Goal: Information Seeking & Learning: Understand process/instructions

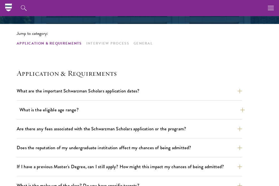
scroll to position [119, 0]
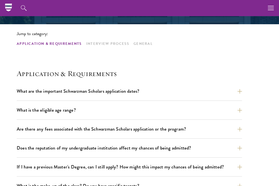
click at [111, 40] on div "Application & Requirements Interview Process General" at bounding box center [139, 43] width 279 height 15
click at [111, 44] on link "Interview Process" at bounding box center [107, 44] width 43 height 6
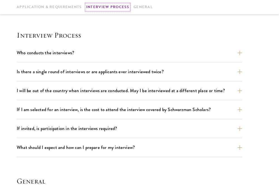
scroll to position [574, 0]
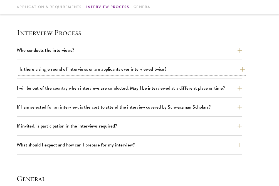
click at [102, 73] on button "Is there a single round of interviews or are applicants ever interviewed twice?" at bounding box center [131, 69] width 225 height 10
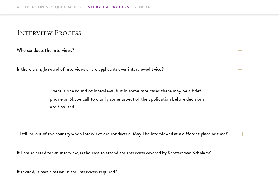
click at [93, 132] on button "I will be out of the country when interviews are conducted. May I be interviewe…" at bounding box center [131, 134] width 225 height 10
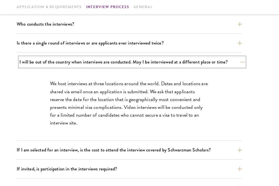
scroll to position [609, 0]
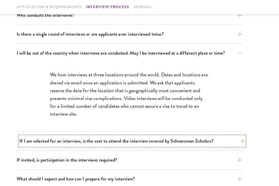
click at [90, 143] on button "If I am selected for an interview, is the cost to attend the interview covered …" at bounding box center [131, 141] width 225 height 10
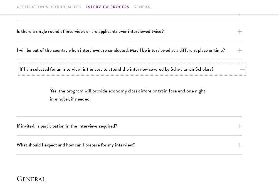
scroll to position [613, 0]
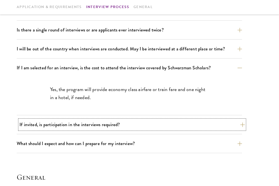
click at [94, 124] on button "If invited, is participation in the interviews required?" at bounding box center [131, 125] width 225 height 10
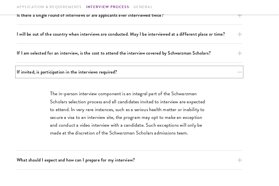
scroll to position [628, 0]
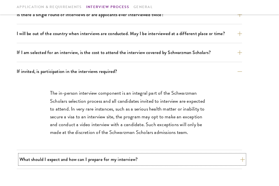
click at [85, 163] on button "What should I expect and how can I prepare for my interview?" at bounding box center [131, 159] width 225 height 10
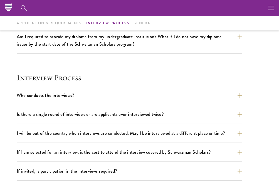
scroll to position [525, 0]
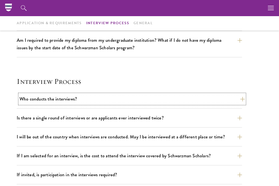
click at [100, 101] on button "Who conducts the interviews?" at bounding box center [131, 99] width 225 height 10
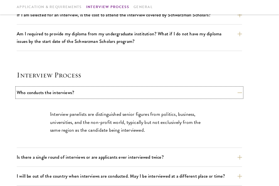
scroll to position [539, 0]
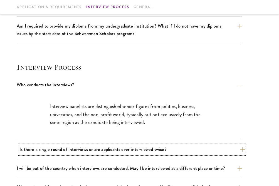
click at [82, 148] on button "Is there a single round of interviews or are applicants ever interviewed twice?" at bounding box center [131, 149] width 225 height 10
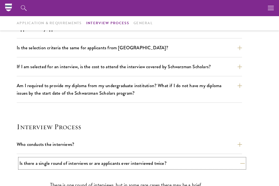
scroll to position [478, 0]
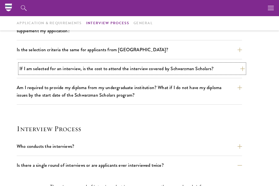
click at [130, 68] on button "If I am selected for an interview, is the cost to attend the interview covered …" at bounding box center [131, 69] width 225 height 10
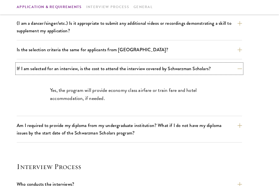
scroll to position [478, 0]
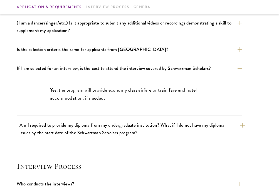
click at [96, 134] on button "Am I required to provide my diploma from my undergraduate institution? What if …" at bounding box center [131, 128] width 225 height 17
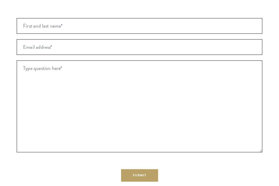
scroll to position [1054, 0]
